Goal: Check status: Check status

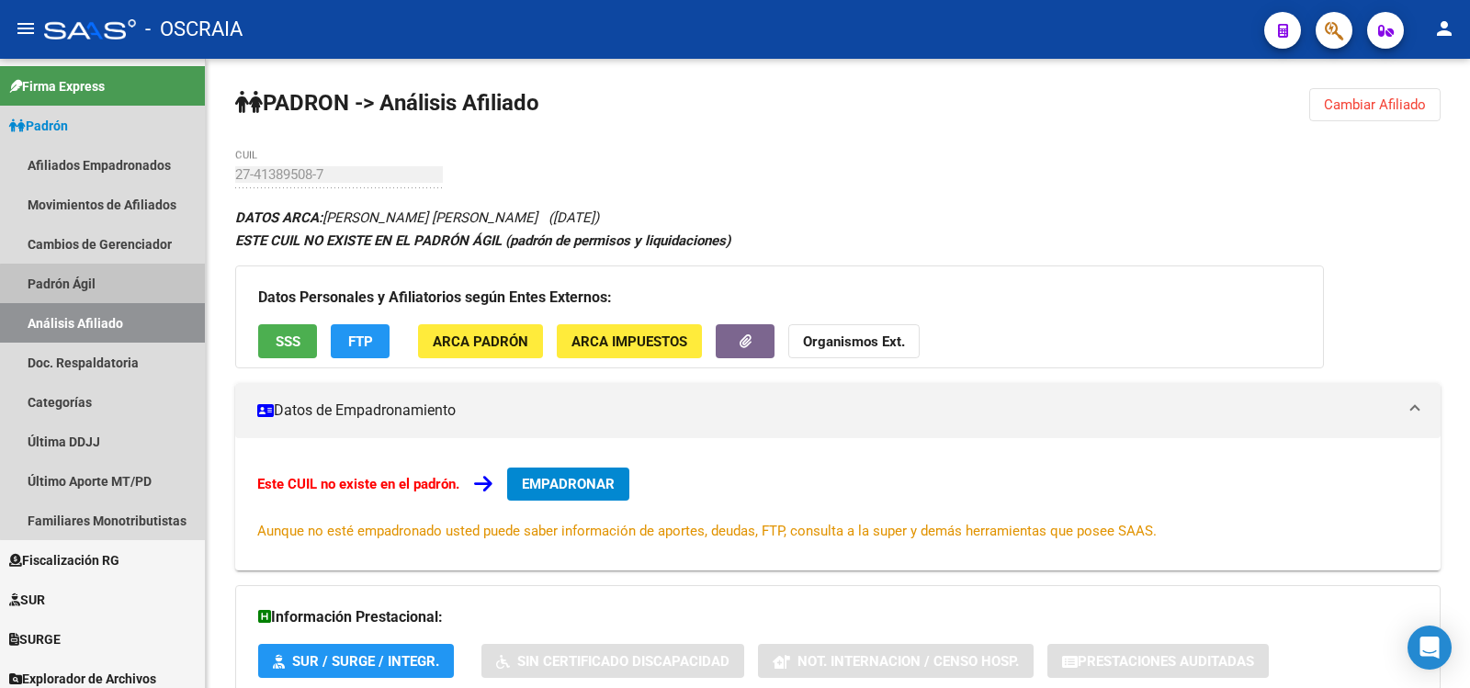
click at [122, 294] on link "Padrón Ágil" at bounding box center [102, 283] width 205 height 39
click at [137, 321] on link "Análisis Afiliado" at bounding box center [102, 322] width 205 height 39
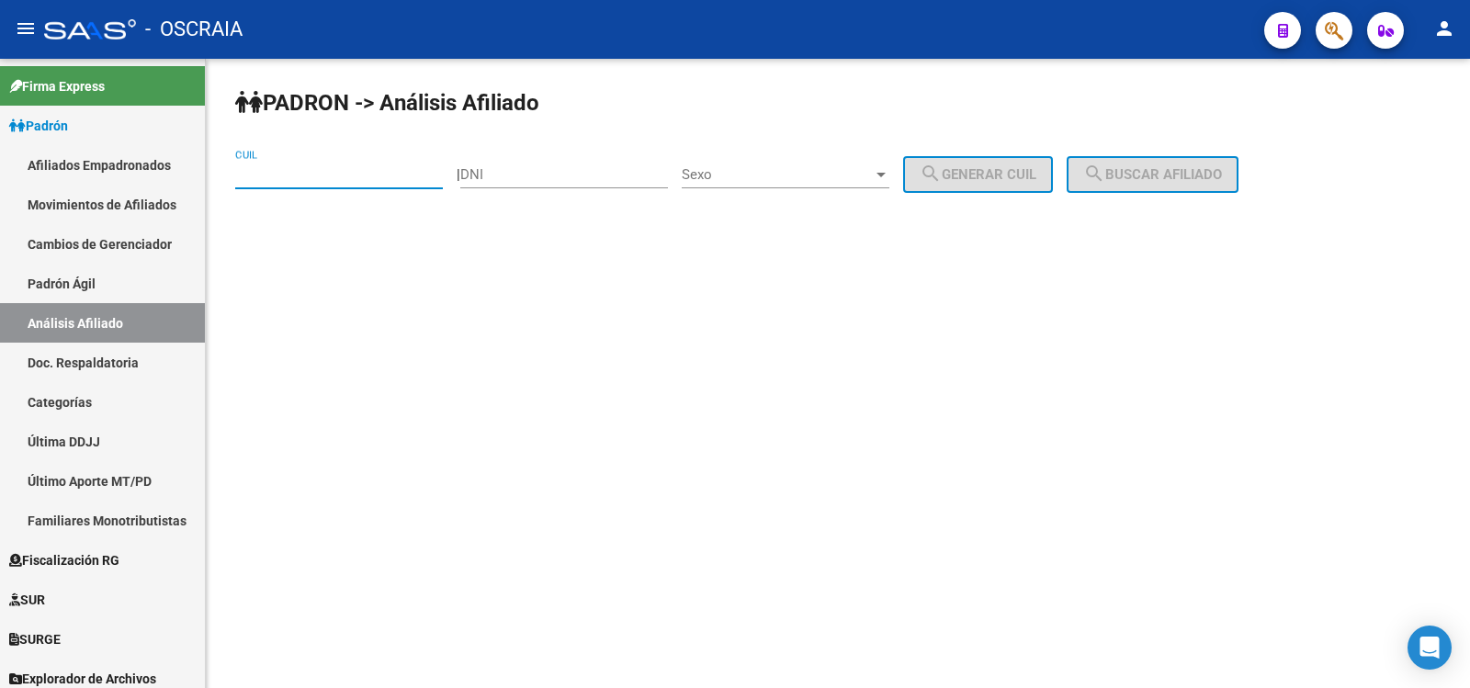
paste input "20-92436489-1"
type input "20-92436489-1"
click at [1188, 164] on button "search Buscar afiliado" at bounding box center [1152, 174] width 172 height 37
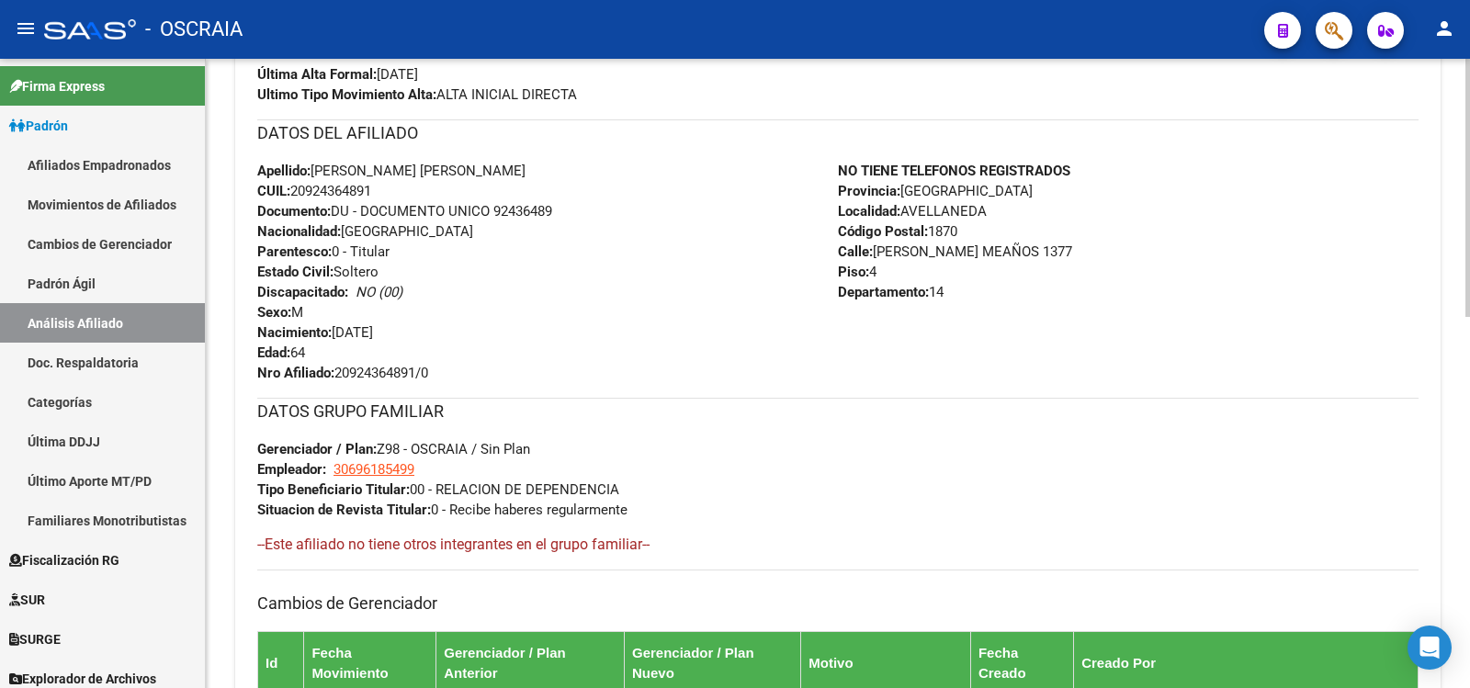
scroll to position [905, 0]
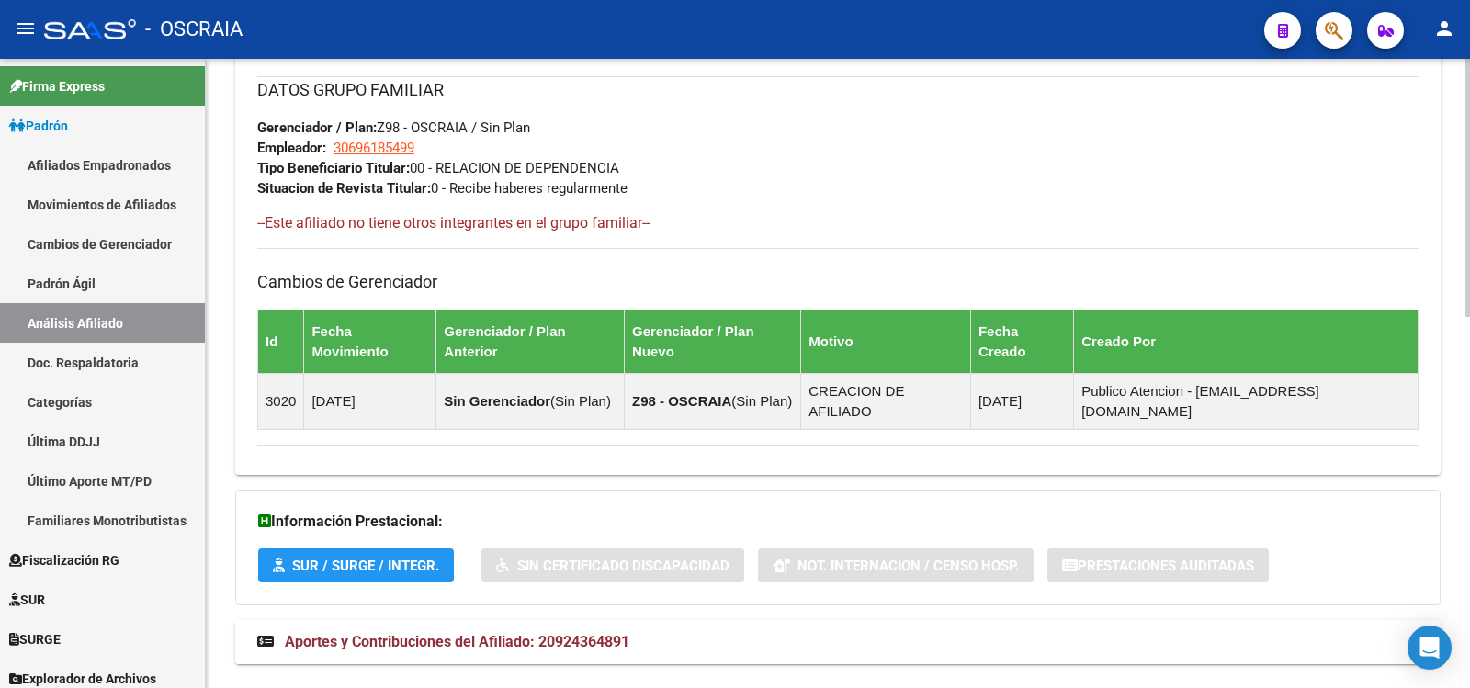
click at [635, 632] on mat-panel-title "Aportes y Contribuciones del Afiliado: 20924364891" at bounding box center [826, 642] width 1139 height 20
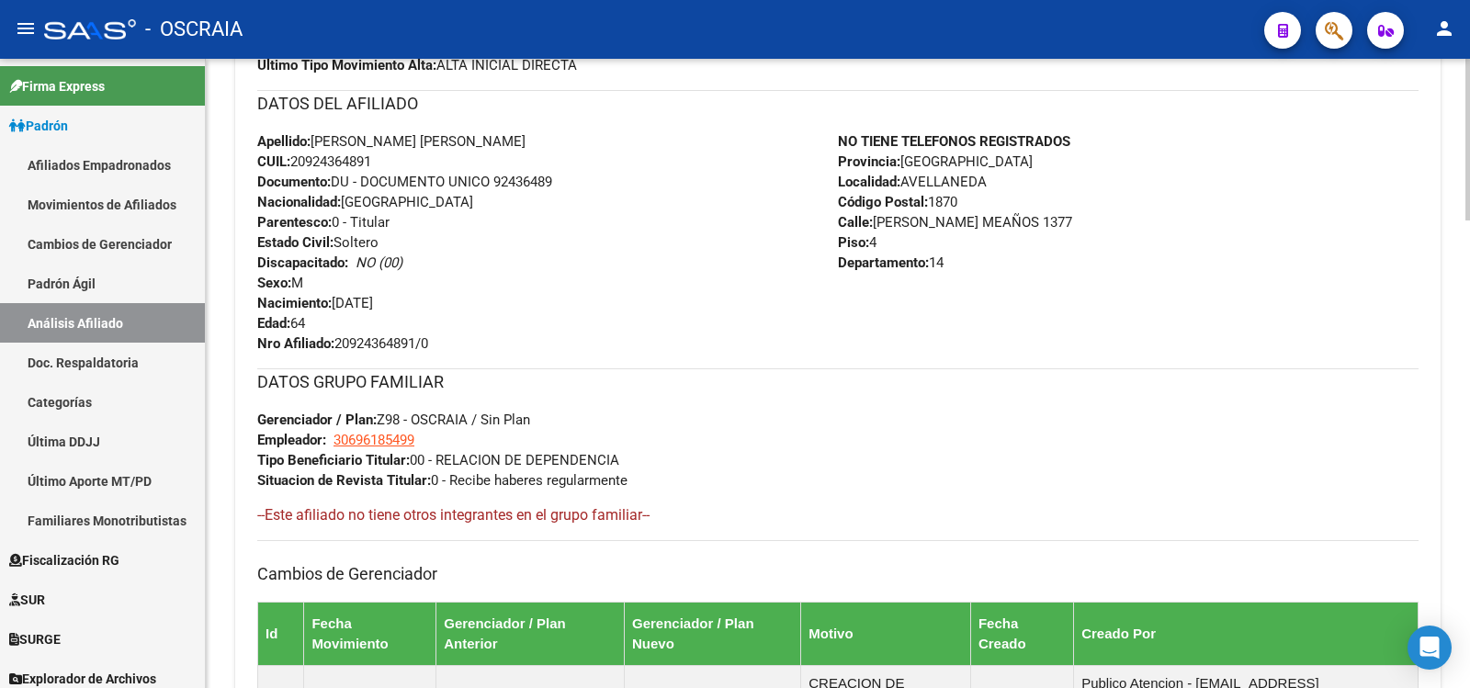
scroll to position [0, 0]
